Goal: Task Accomplishment & Management: Use online tool/utility

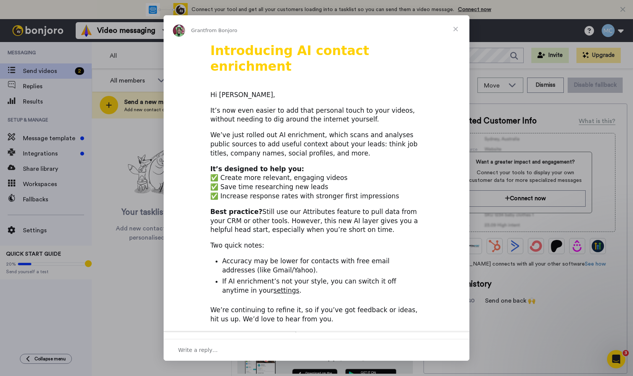
click at [455, 29] on span "Close" at bounding box center [456, 29] width 28 height 28
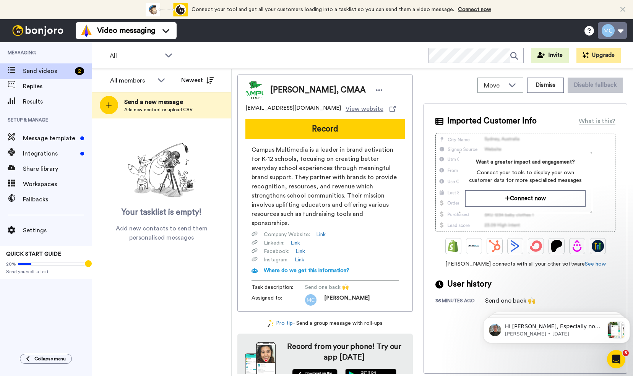
click at [619, 35] on button at bounding box center [612, 30] width 29 height 17
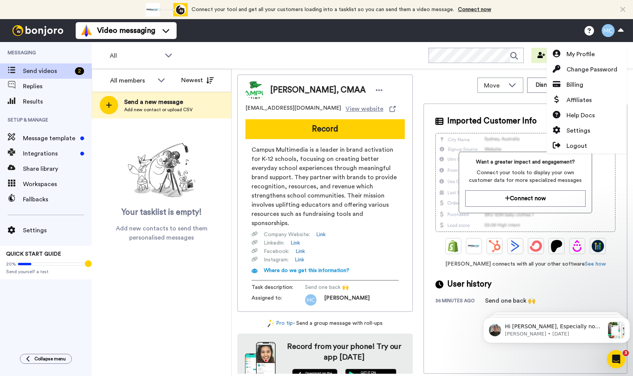
click at [174, 253] on div "All members All members Morgan Carr Newest Send a new message Add new contact o…" at bounding box center [162, 222] width 140 height 307
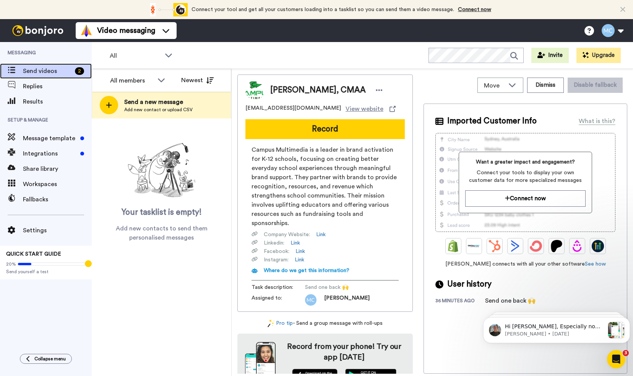
click at [53, 70] on span "Send videos" at bounding box center [47, 71] width 49 height 9
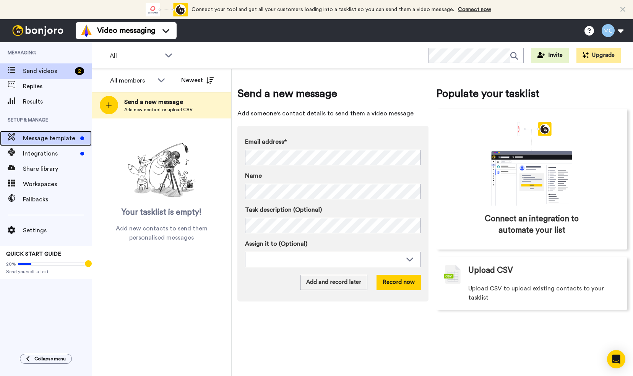
click at [28, 140] on span "Message template" at bounding box center [50, 138] width 54 height 9
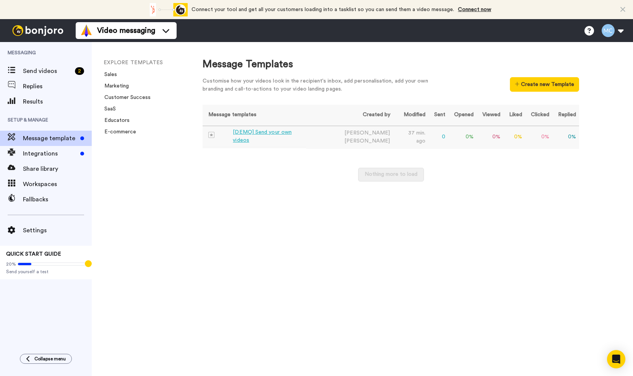
click at [268, 135] on div "[DEMO] Send your own videos" at bounding box center [268, 136] width 70 height 16
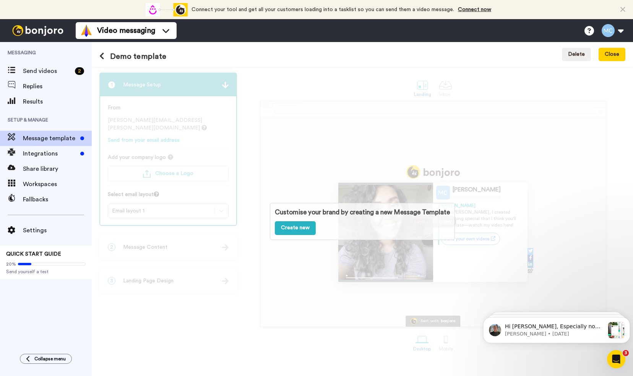
click at [282, 172] on div "Customise your brand by creating a new Message Template Create new" at bounding box center [362, 221] width 541 height 309
click at [55, 154] on span "Integrations" at bounding box center [50, 153] width 54 height 9
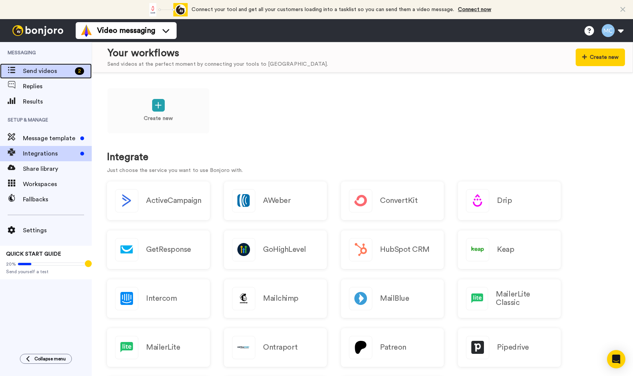
click at [42, 75] on span "Send videos" at bounding box center [47, 71] width 49 height 9
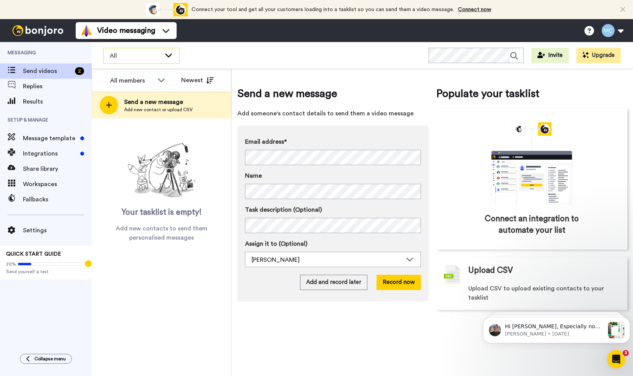
click at [170, 58] on icon at bounding box center [168, 55] width 9 height 8
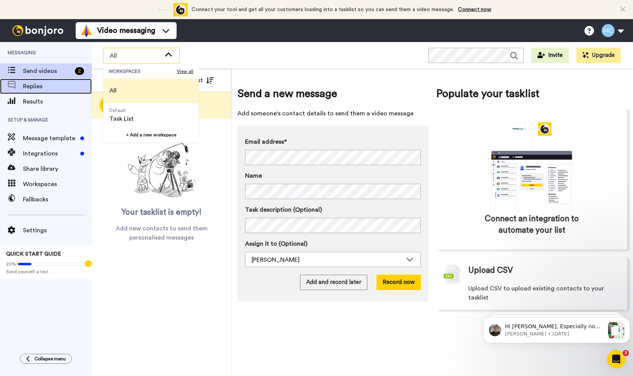
click at [40, 89] on span "Replies" at bounding box center [57, 86] width 69 height 9
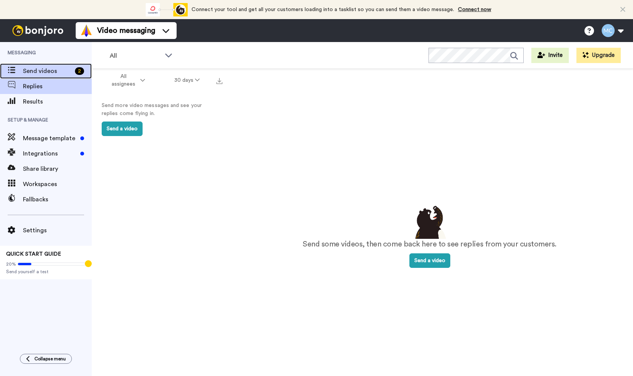
click at [57, 70] on span "Send videos" at bounding box center [47, 71] width 49 height 9
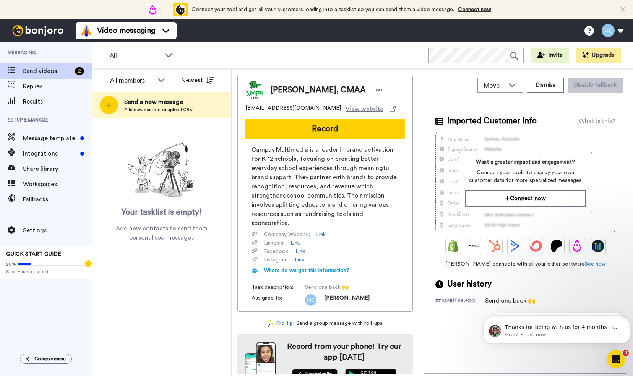
click at [278, 154] on span "Campus Multimedia is a leader in brand activation for K-12 schools, focusing on…" at bounding box center [325, 186] width 147 height 83
